Goal: Information Seeking & Learning: Learn about a topic

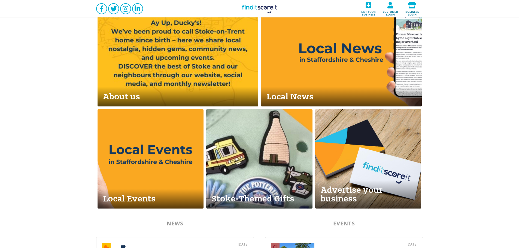
scroll to position [182, 0]
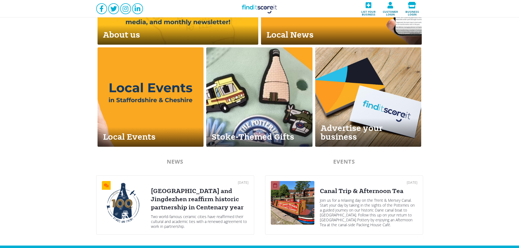
click at [358, 206] on div "Join us for a relaxing day on the Trent & Mersey Canal. Start your day by takin…" at bounding box center [369, 212] width 98 height 29
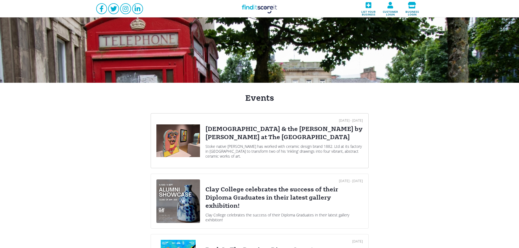
click at [222, 134] on div "[DEMOGRAPHIC_DATA] & the [PERSON_NAME] by [PERSON_NAME] at The [GEOGRAPHIC_DATA]" at bounding box center [285, 133] width 158 height 16
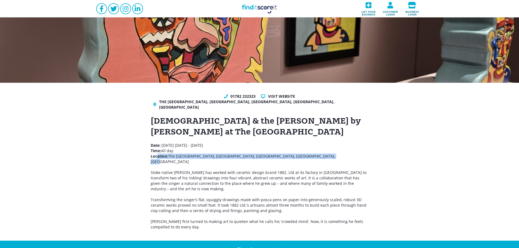
drag, startPoint x: 320, startPoint y: 152, endPoint x: 158, endPoint y: 148, distance: 162.8
click at [157, 149] on p "Date: [DATE] - [DATE] Time: All day Location: [GEOGRAPHIC_DATA], [GEOGRAPHIC_DA…" at bounding box center [260, 167] width 218 height 49
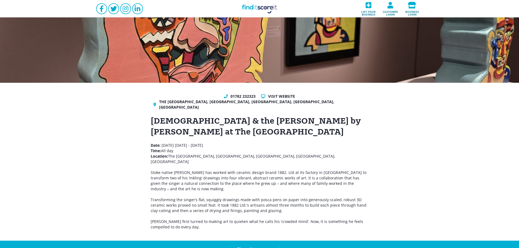
drag, startPoint x: 316, startPoint y: 145, endPoint x: 327, endPoint y: 147, distance: 11.7
click at [316, 145] on p "Date: [DATE] - [DATE] Time: All day Location: [GEOGRAPHIC_DATA], [GEOGRAPHIC_DA…" at bounding box center [260, 167] width 218 height 49
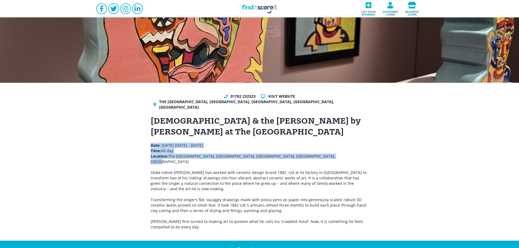
drag, startPoint x: 332, startPoint y: 151, endPoint x: 150, endPoint y: 138, distance: 182.6
click at [150, 138] on div "01782 232323 Visit website The [GEOGRAPHIC_DATA], [GEOGRAPHIC_DATA][PERSON_NAME…" at bounding box center [259, 162] width 519 height 158
copy p "Date: [DATE] - [DATE] Time: All day Location: [GEOGRAPHIC_DATA], [GEOGRAPHIC_DA…"
click at [262, 5] on link "Find it Score it" at bounding box center [260, 8] width 55 height 17
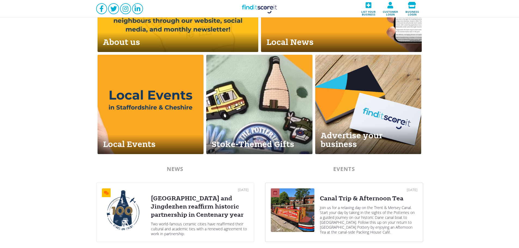
scroll to position [245, 0]
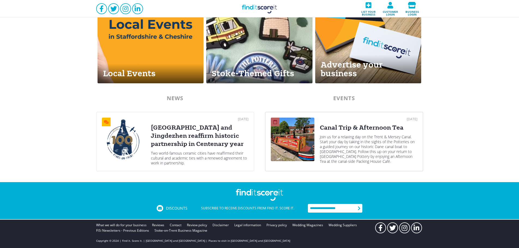
click at [363, 126] on div "Canal Trip & Afternoon Tea" at bounding box center [369, 128] width 98 height 8
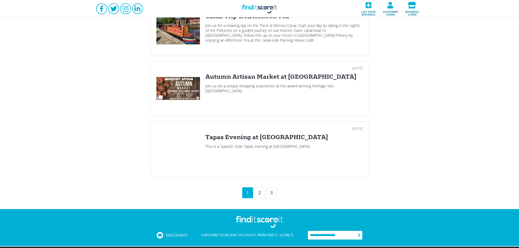
scroll to position [564, 0]
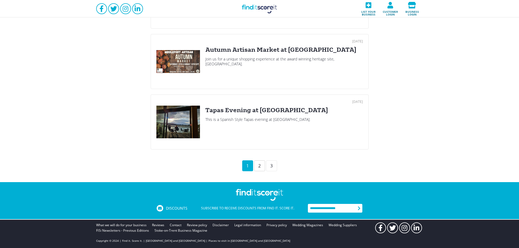
click at [261, 167] on div "2" at bounding box center [259, 166] width 11 height 11
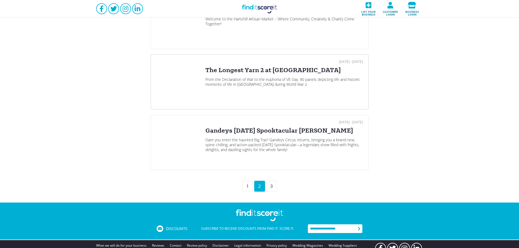
scroll to position [545, 0]
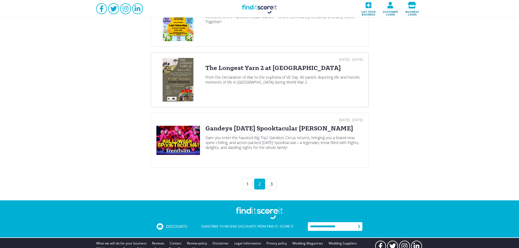
click at [255, 81] on div "From the Declaration of War to the euphoria of VE Day. 80 panels depicting life…" at bounding box center [285, 80] width 158 height 10
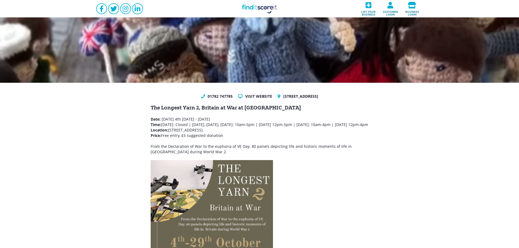
drag, startPoint x: 230, startPoint y: 143, endPoint x: 146, endPoint y: 119, distance: 87.7
click at [146, 119] on div "01782 747785 Visit website [GEOGRAPHIC_DATA] [GEOGRAPHIC_DATA], [GEOGRAPHIC_DAT…" at bounding box center [259, 214] width 519 height 263
copy p "Date: [DATE] - [DATE] Time: [DATE]: Closed | [DATE], [DATE], [DATE]: 10am-5pm |…"
click at [259, 8] on link "Find it Score it" at bounding box center [260, 8] width 55 height 17
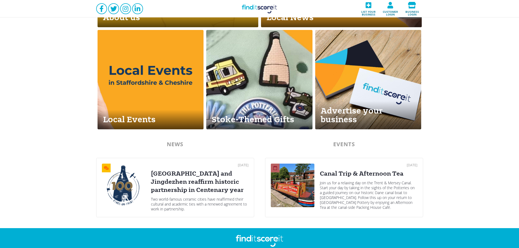
scroll to position [245, 0]
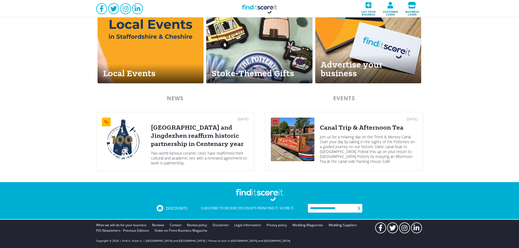
drag, startPoint x: 350, startPoint y: 150, endPoint x: 339, endPoint y: 143, distance: 13.8
click at [350, 149] on div "Join us for a relaxing day on the Trent & Mersey Canal. Start your day by takin…" at bounding box center [369, 149] width 98 height 29
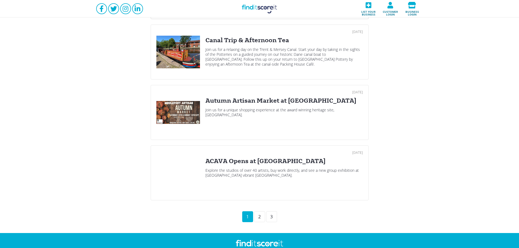
scroll to position [545, 0]
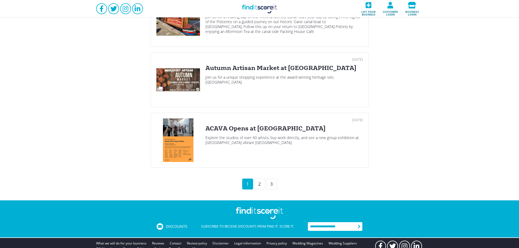
click at [240, 141] on div "Explore the studios of over 40 artists, buy work directly, and see a new group …" at bounding box center [285, 141] width 158 height 10
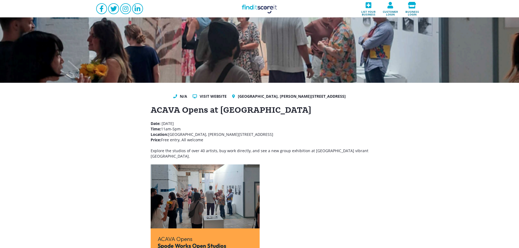
drag, startPoint x: 253, startPoint y: 3, endPoint x: 291, endPoint y: 78, distance: 84.0
click at [254, 3] on link "Find it Score it" at bounding box center [260, 8] width 55 height 17
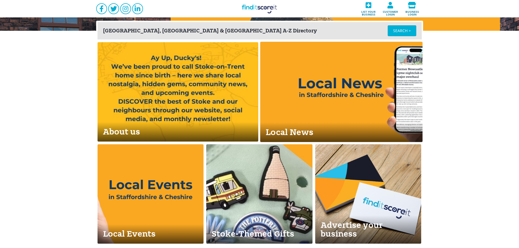
scroll to position [245, 0]
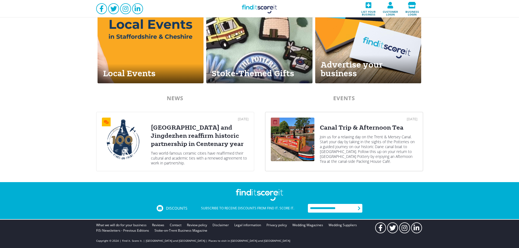
click at [332, 138] on div "Join us for a relaxing day on the Trent & Mersey Canal. Start your day by takin…" at bounding box center [369, 149] width 98 height 29
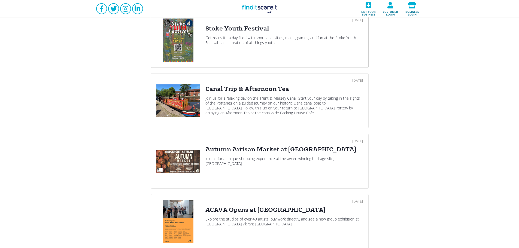
scroll to position [564, 0]
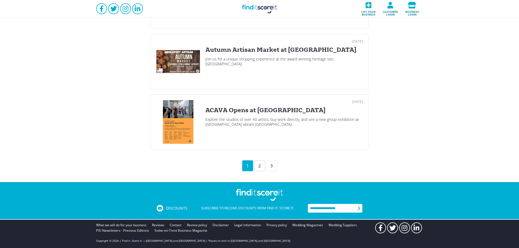
click at [262, 166] on div "2" at bounding box center [259, 166] width 11 height 11
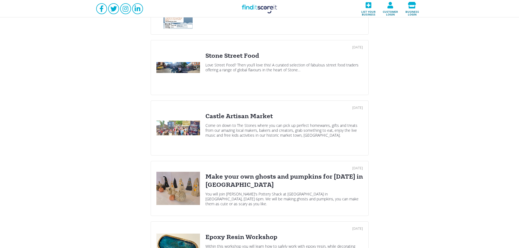
scroll to position [164, 0]
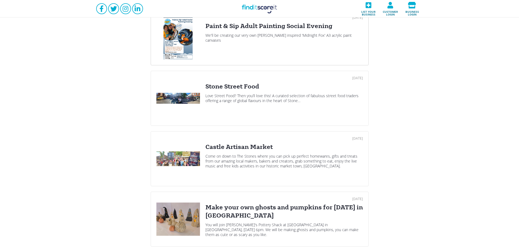
click at [245, 25] on div "Paint & Sip Adult Painting Social Evening" at bounding box center [285, 26] width 158 height 8
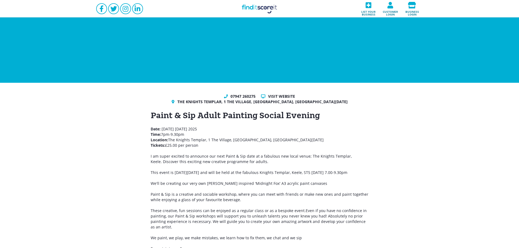
drag, startPoint x: 198, startPoint y: 147, endPoint x: 149, endPoint y: 130, distance: 52.0
copy p "Date: [DATE] Time: 7pm-9.30pm Location: The Knights Templar, [GEOGRAPHIC_DATA],…"
click at [257, 11] on link "Find it Score it" at bounding box center [260, 8] width 55 height 17
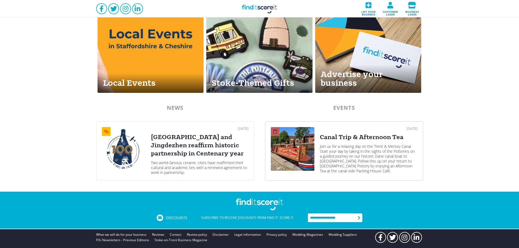
scroll to position [245, 0]
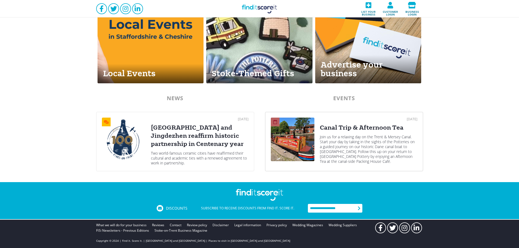
click at [353, 146] on div "Join us for a relaxing day on the Trent & Mersey Canal. Start your day by takin…" at bounding box center [369, 149] width 98 height 29
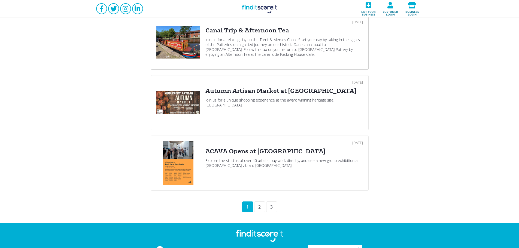
scroll to position [545, 0]
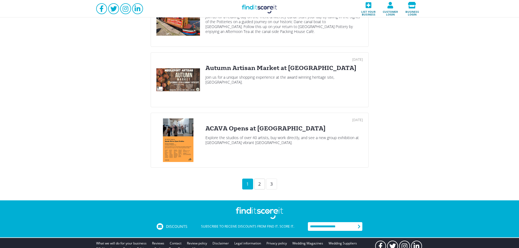
click at [262, 184] on div "2" at bounding box center [259, 184] width 11 height 11
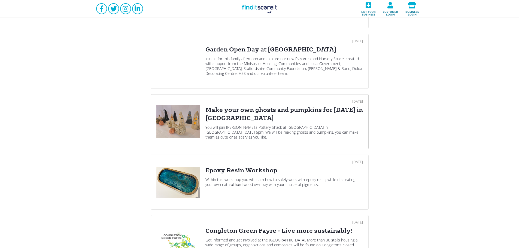
scroll to position [327, 0]
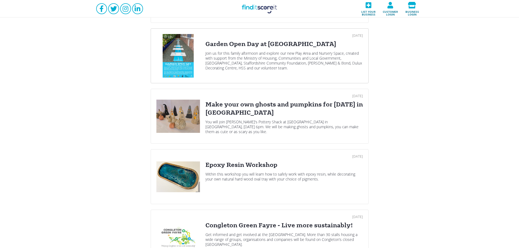
click at [245, 66] on div "Join us for this family afternoon and explore our new Play Area and Nursery Spa…" at bounding box center [285, 61] width 158 height 20
